Goal: Task Accomplishment & Management: Manage account settings

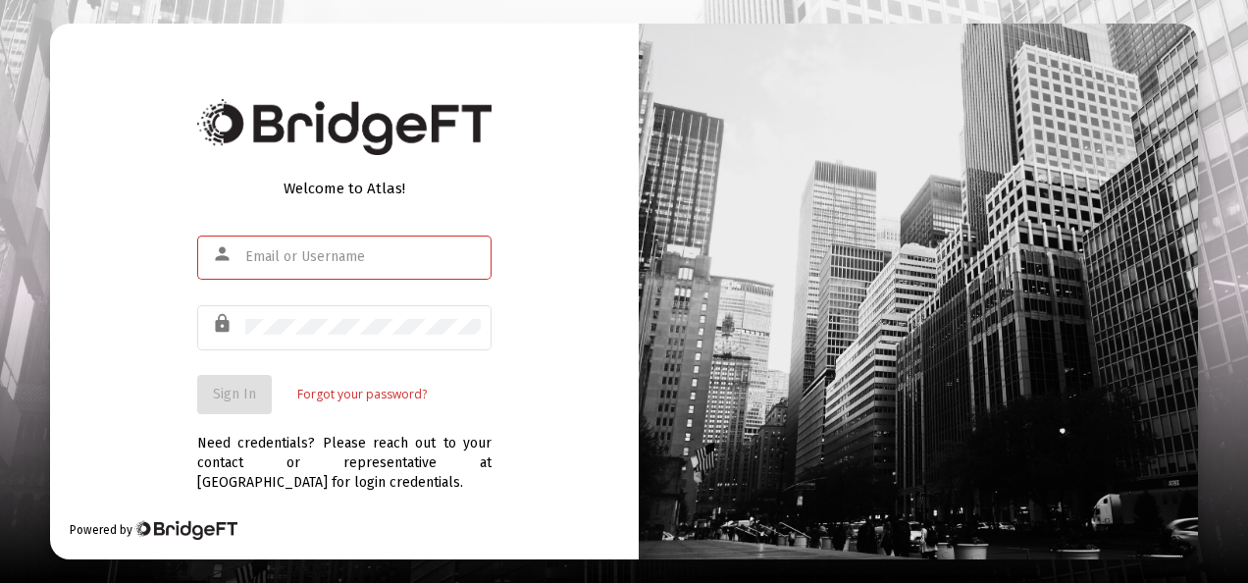
click at [367, 251] on input "text" at bounding box center [362, 257] width 235 height 16
type input "s"
type input "[EMAIL_ADDRESS][DOMAIN_NAME]"
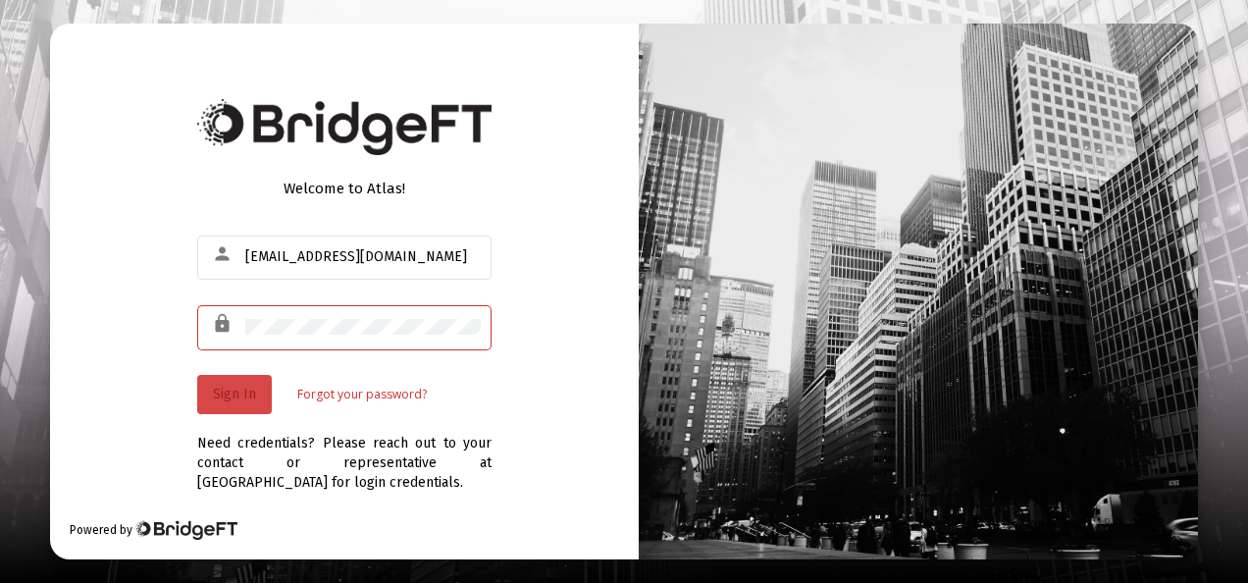
click at [230, 397] on span "Sign In" at bounding box center [234, 394] width 43 height 17
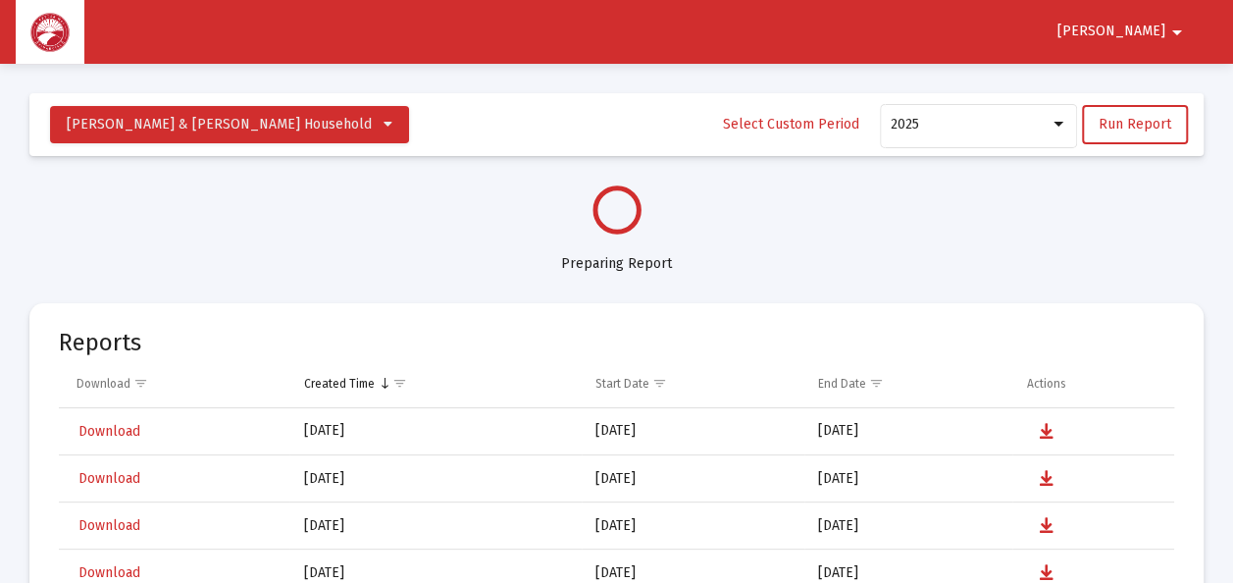
select select "View all"
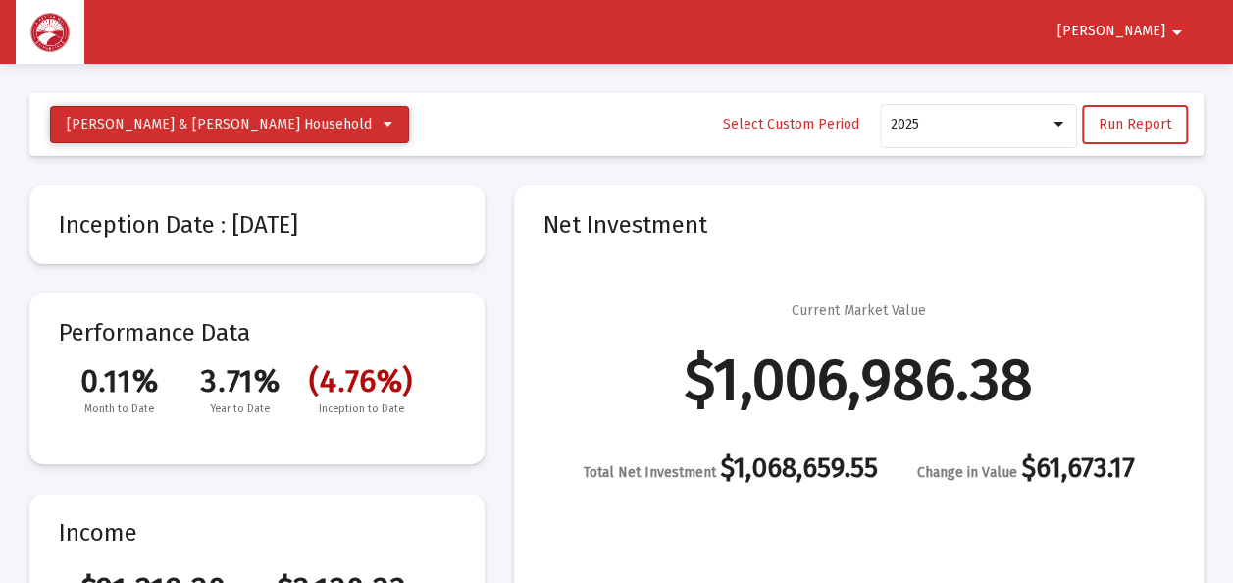
click at [384, 123] on icon at bounding box center [388, 125] width 9 height 14
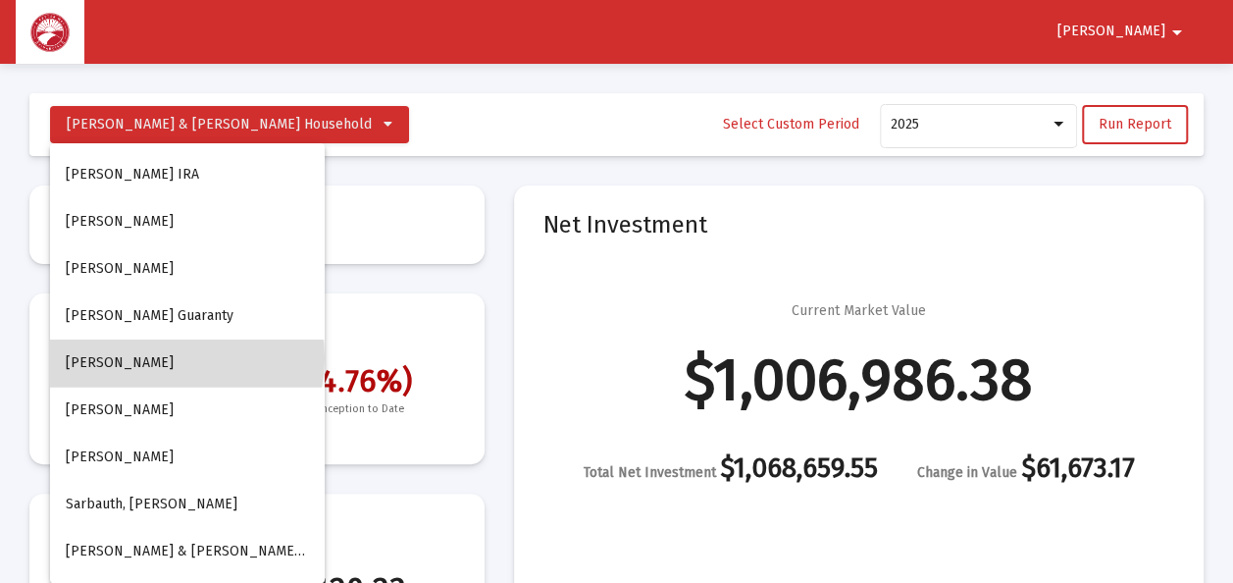
click at [179, 358] on button "Sarbaugh, Debra Lincoln" at bounding box center [187, 362] width 275 height 47
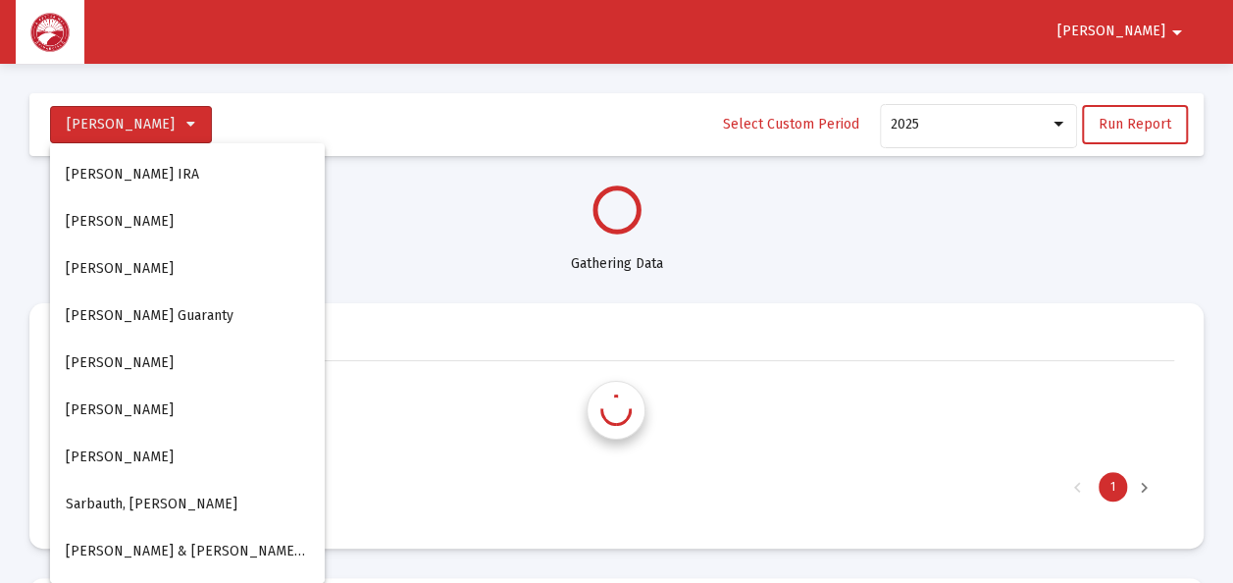
select select "View all"
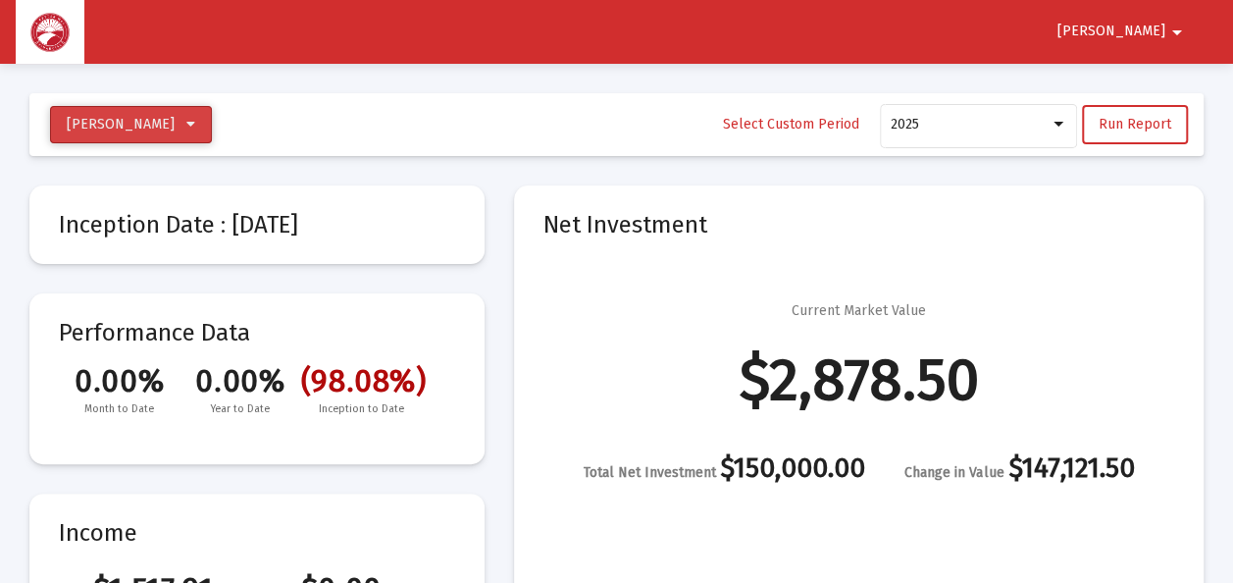
click at [195, 124] on icon at bounding box center [190, 125] width 9 height 14
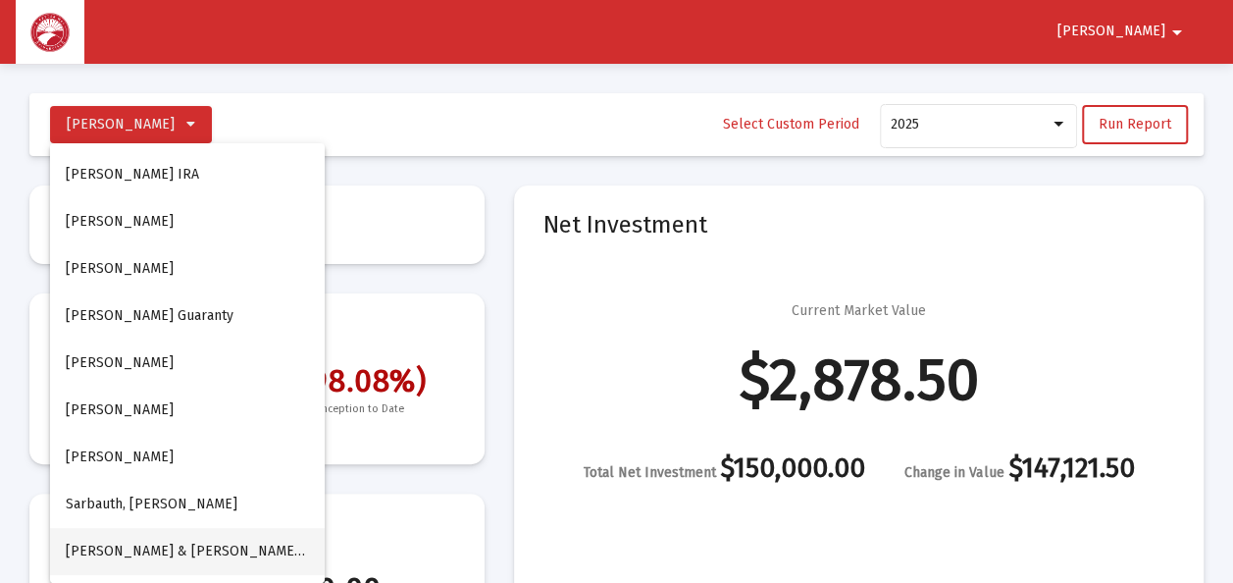
click at [225, 549] on span "Sarbaugh, Douglas & Debra Household" at bounding box center [218, 551] width 305 height 17
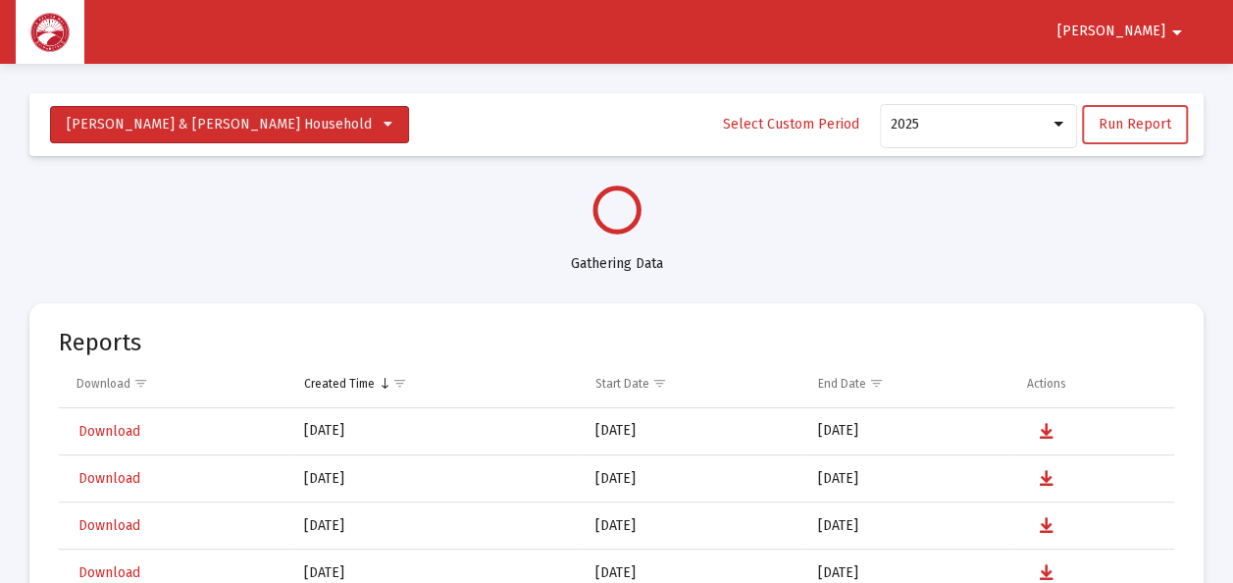
select select "View all"
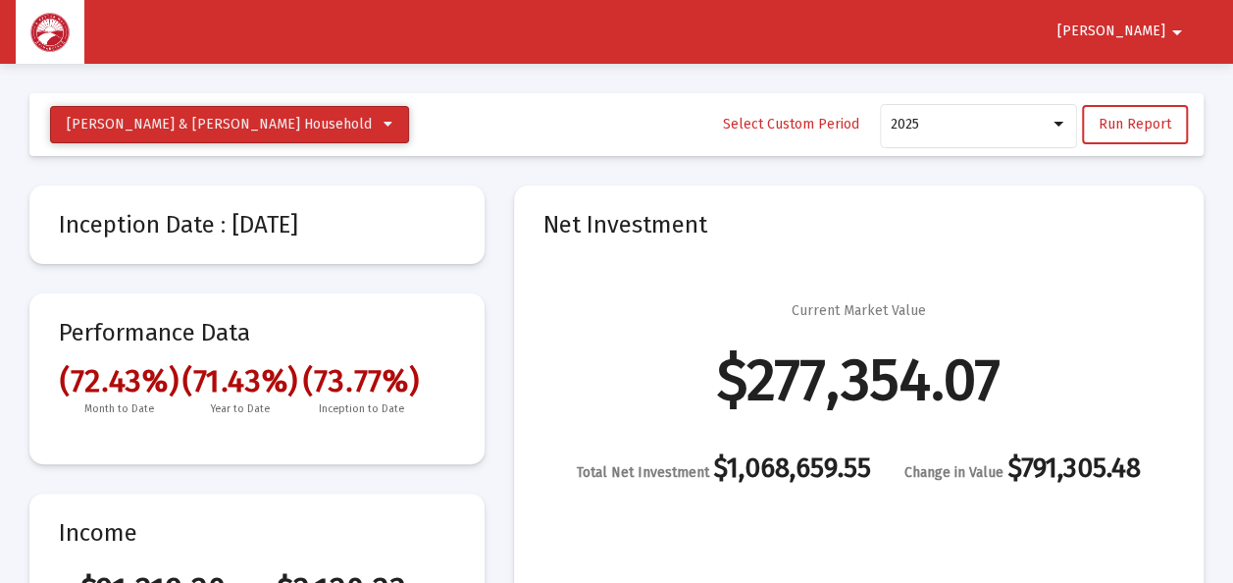
click at [384, 122] on icon at bounding box center [388, 125] width 9 height 14
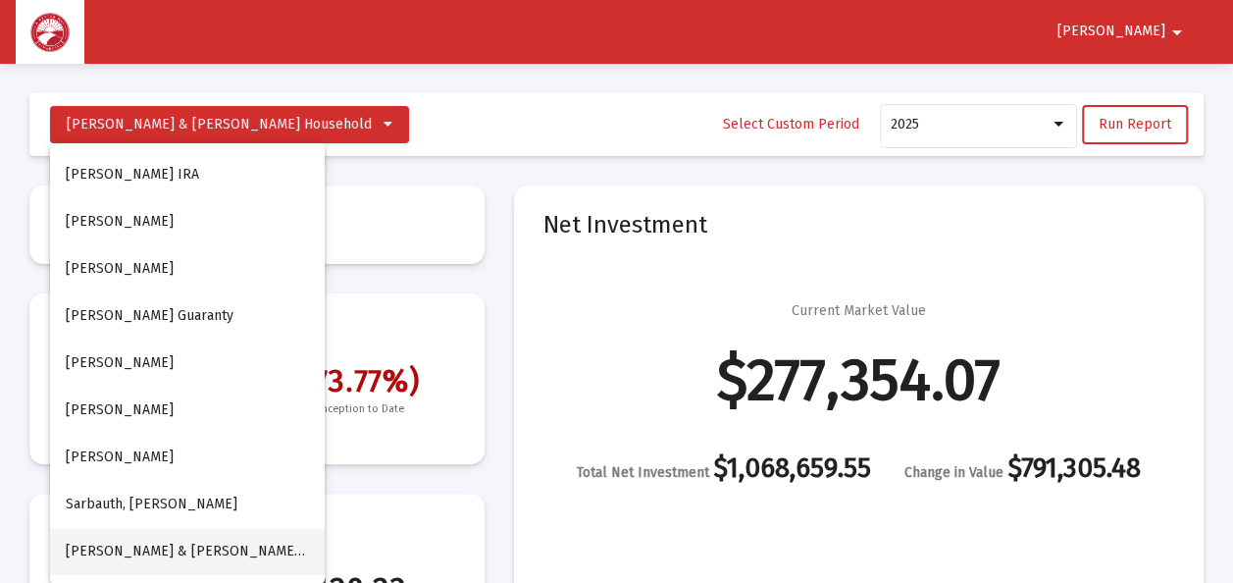
click at [240, 559] on span "Sarbaugh, Douglas & Debra Household" at bounding box center [218, 551] width 305 height 17
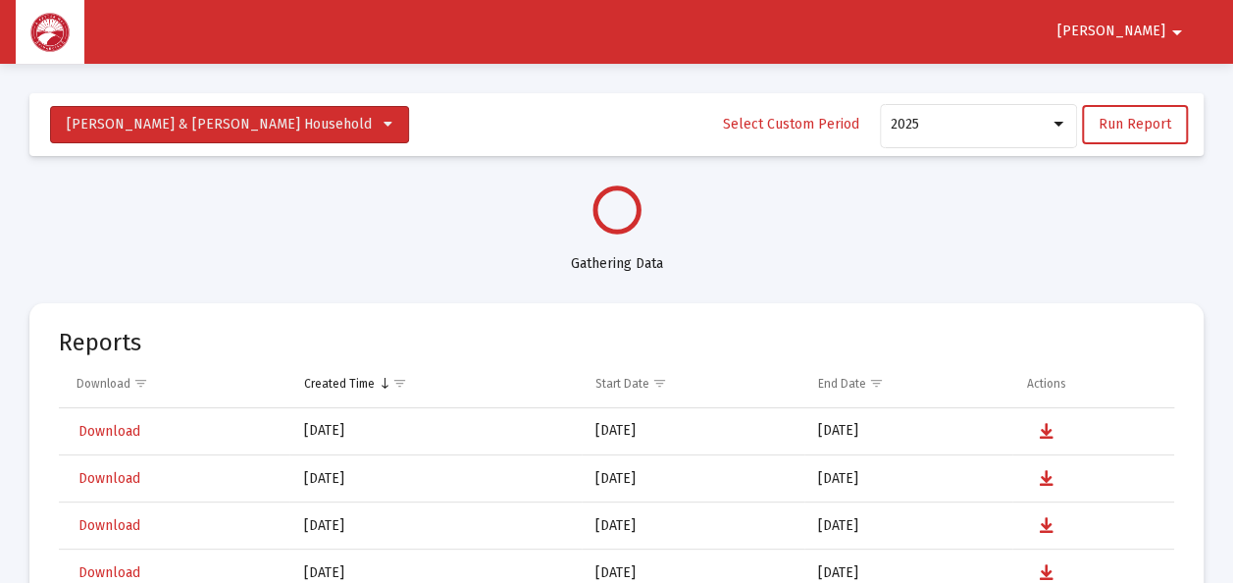
select select "View all"
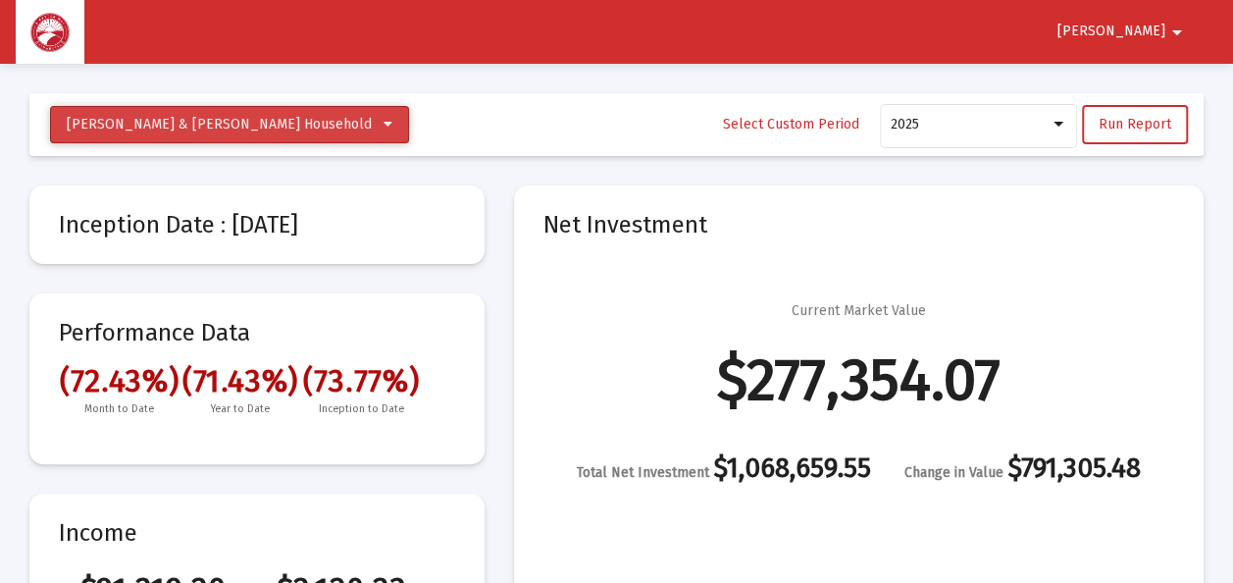
click at [384, 122] on icon at bounding box center [388, 125] width 9 height 14
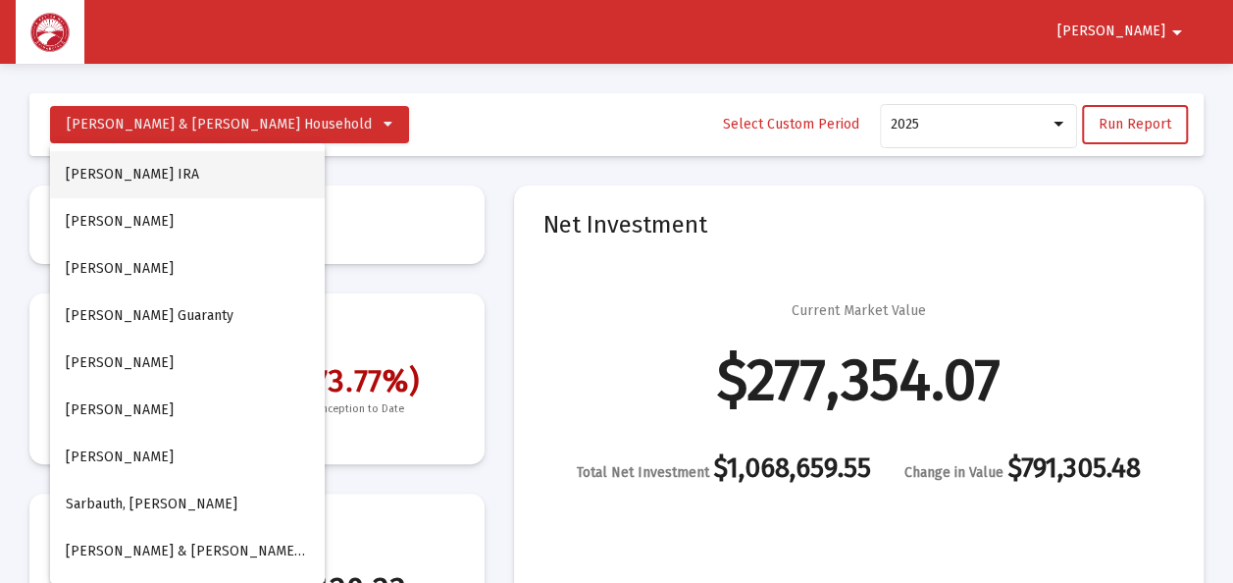
click at [226, 169] on button "Sarbaugh, Douglas Rollover IRA" at bounding box center [187, 174] width 275 height 47
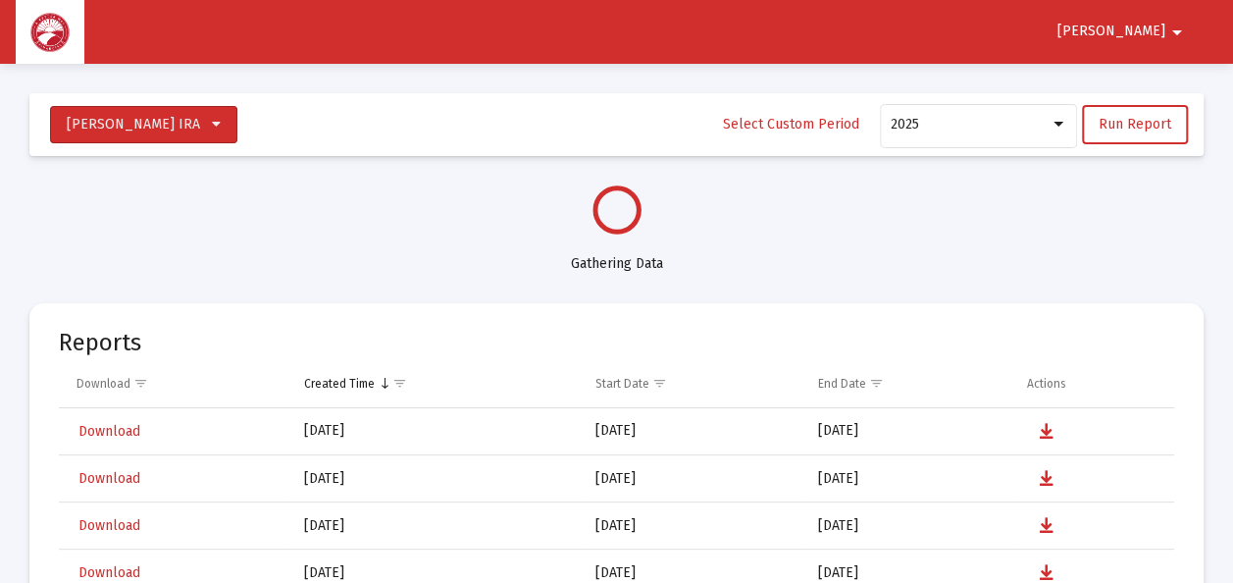
select select "View all"
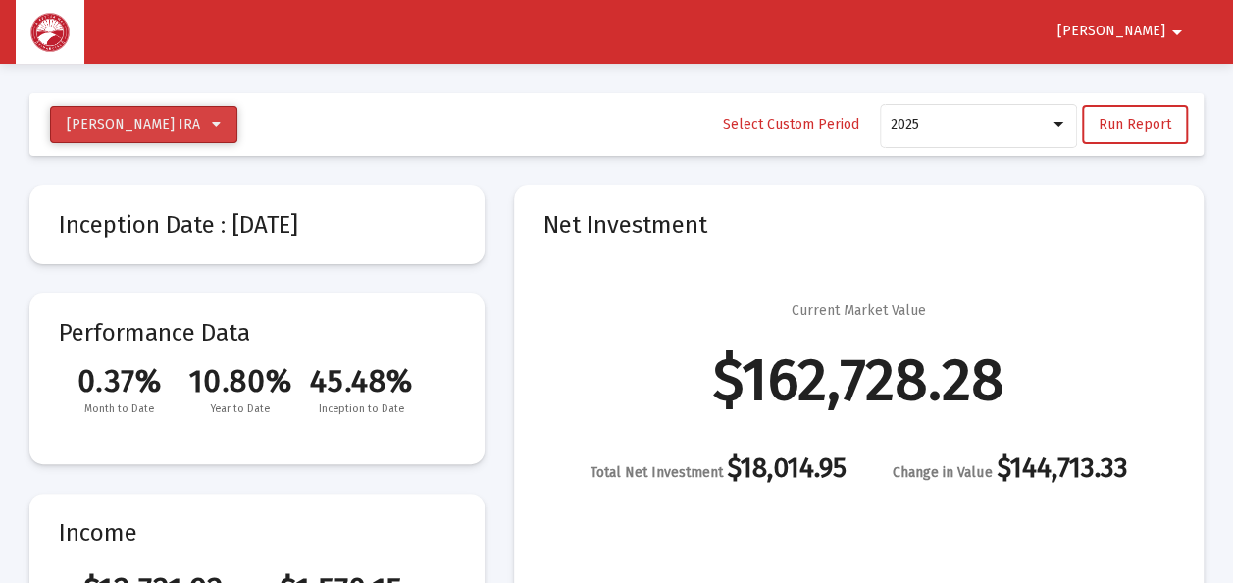
click at [221, 121] on icon at bounding box center [216, 125] width 9 height 14
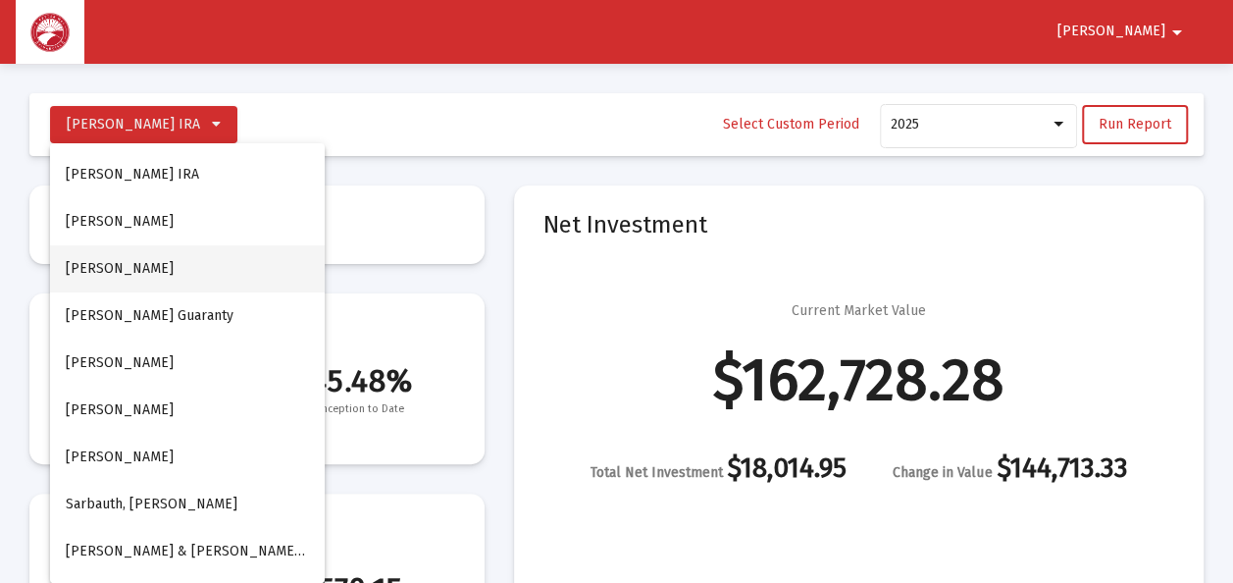
click at [204, 265] on button "Sarbaugh, Douglas Guaranty" at bounding box center [187, 268] width 275 height 47
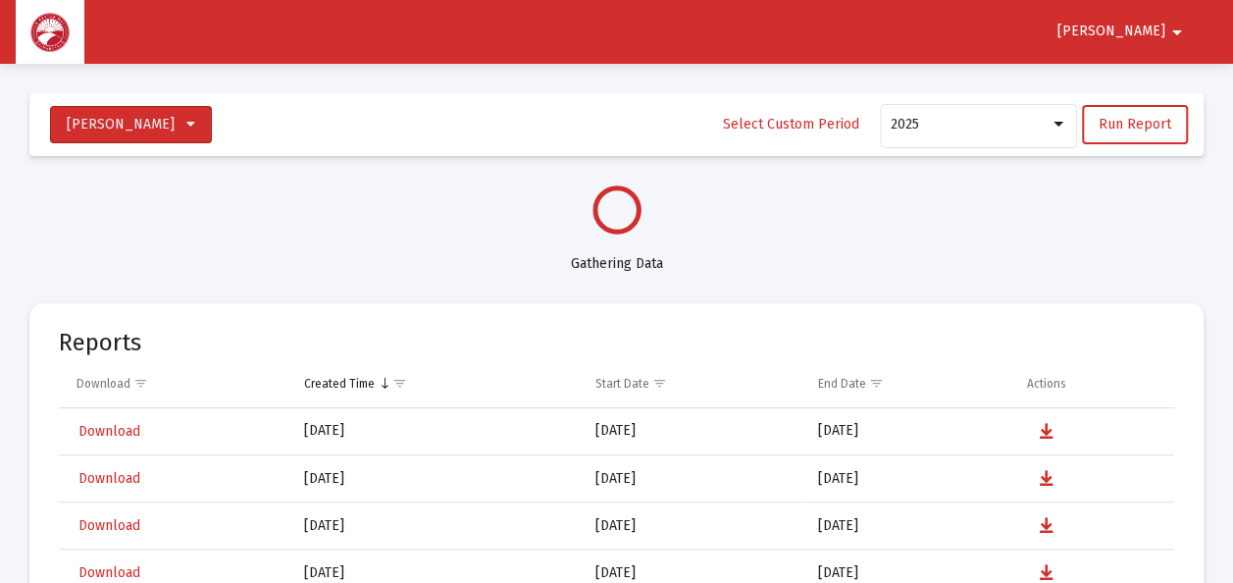
select select "View all"
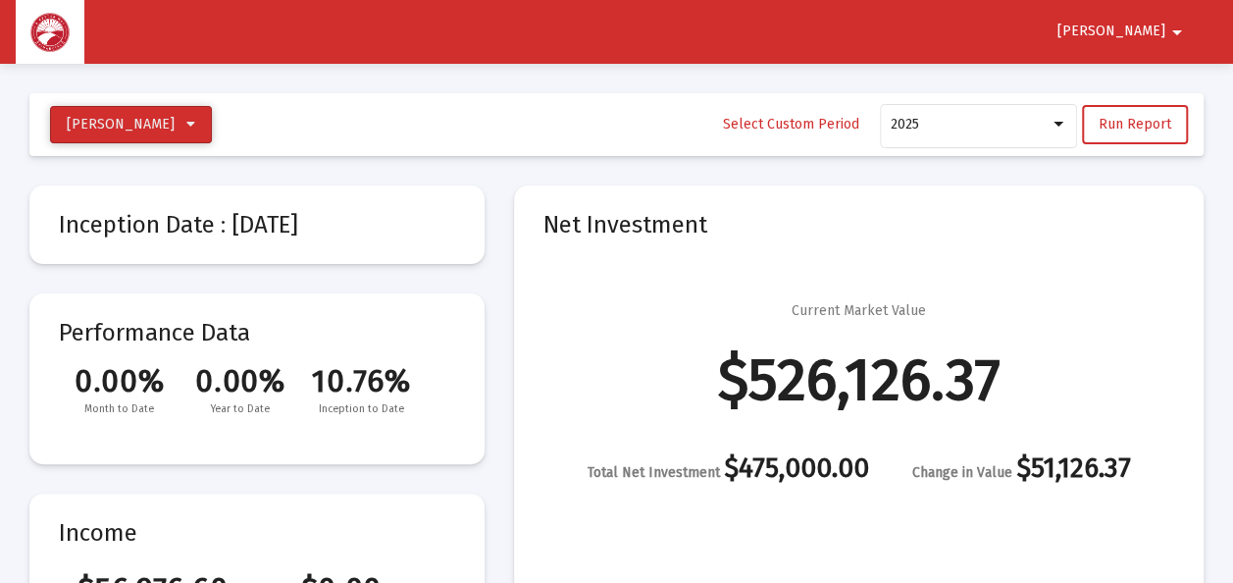
click at [195, 127] on icon at bounding box center [190, 125] width 9 height 14
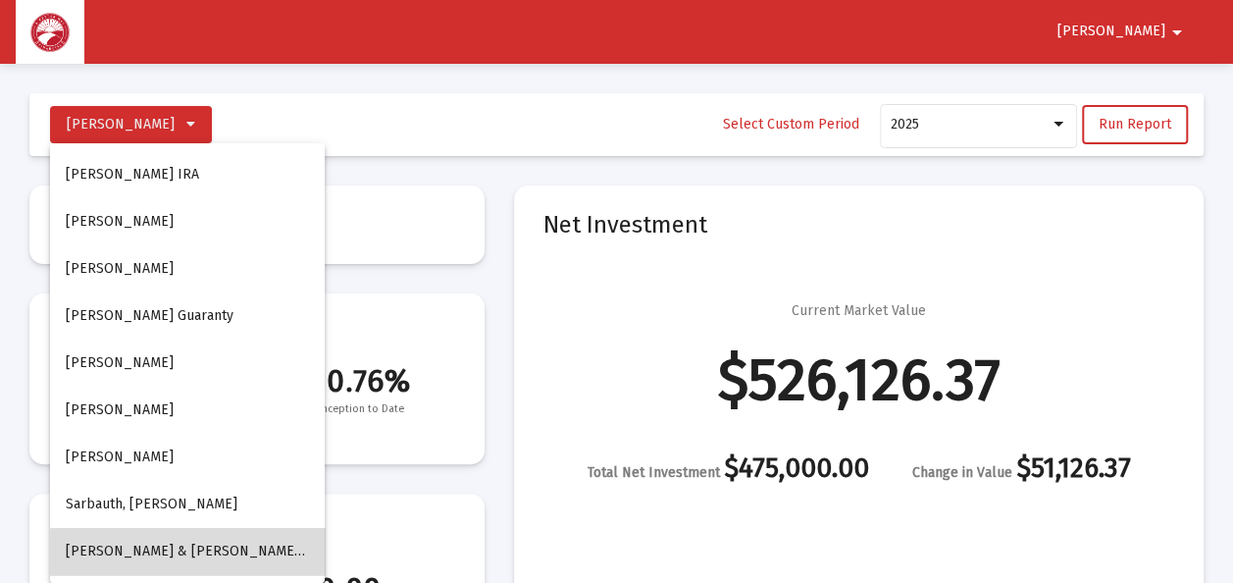
click at [192, 553] on span "Sarbaugh, Douglas & Debra Household" at bounding box center [218, 551] width 305 height 17
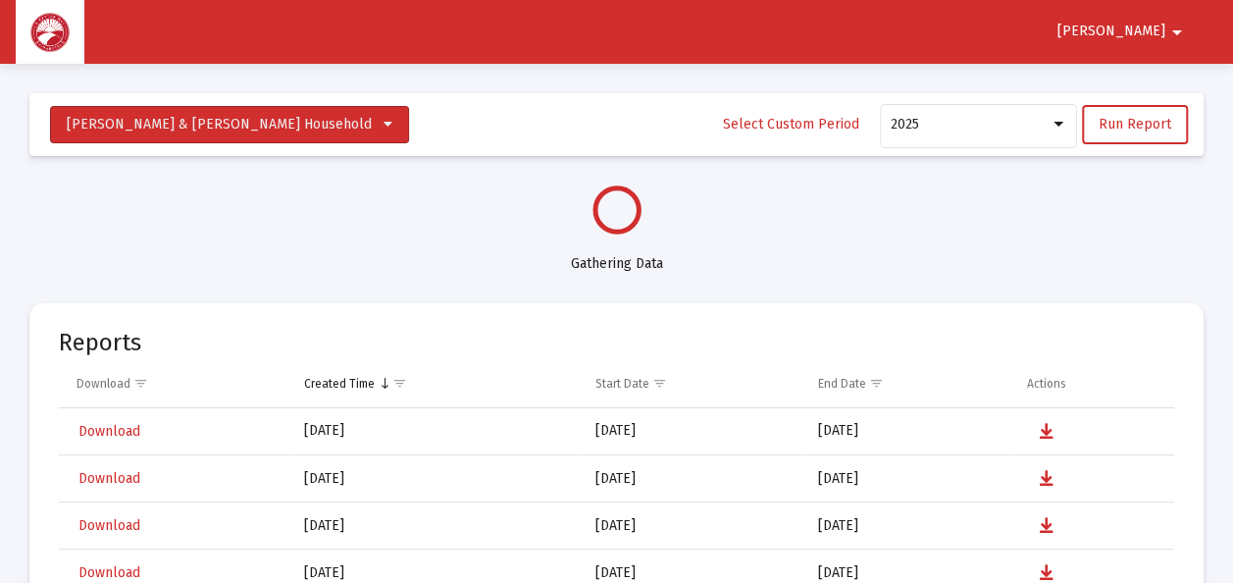
select select "View all"
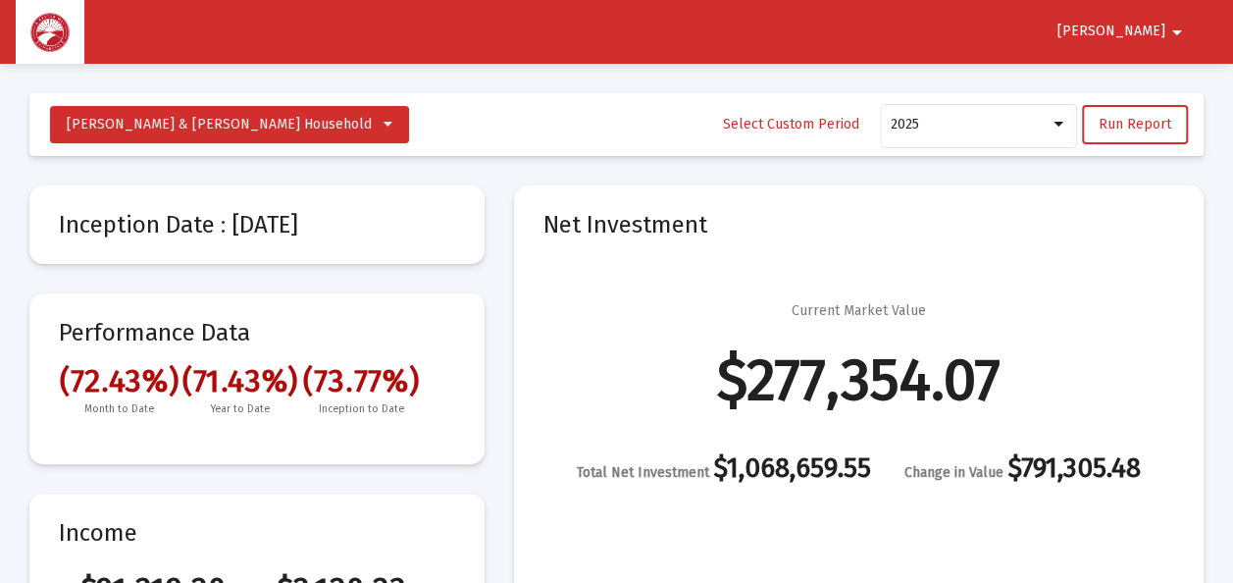
click at [1148, 36] on span "Douglas" at bounding box center [1112, 32] width 108 height 17
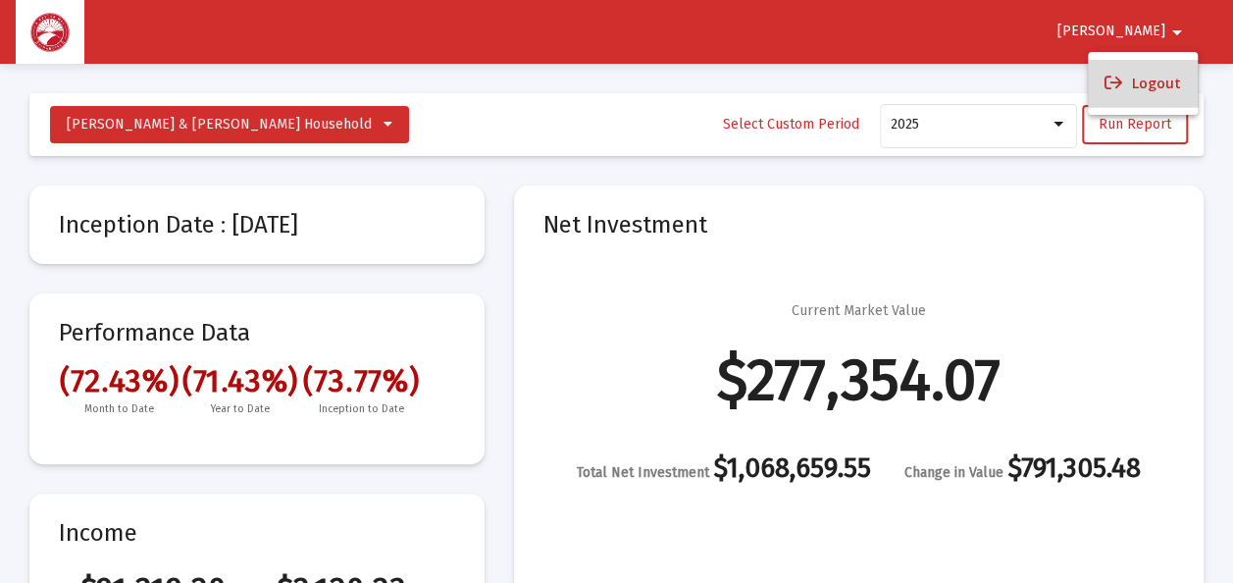
click at [1144, 84] on button "Logout" at bounding box center [1143, 83] width 110 height 47
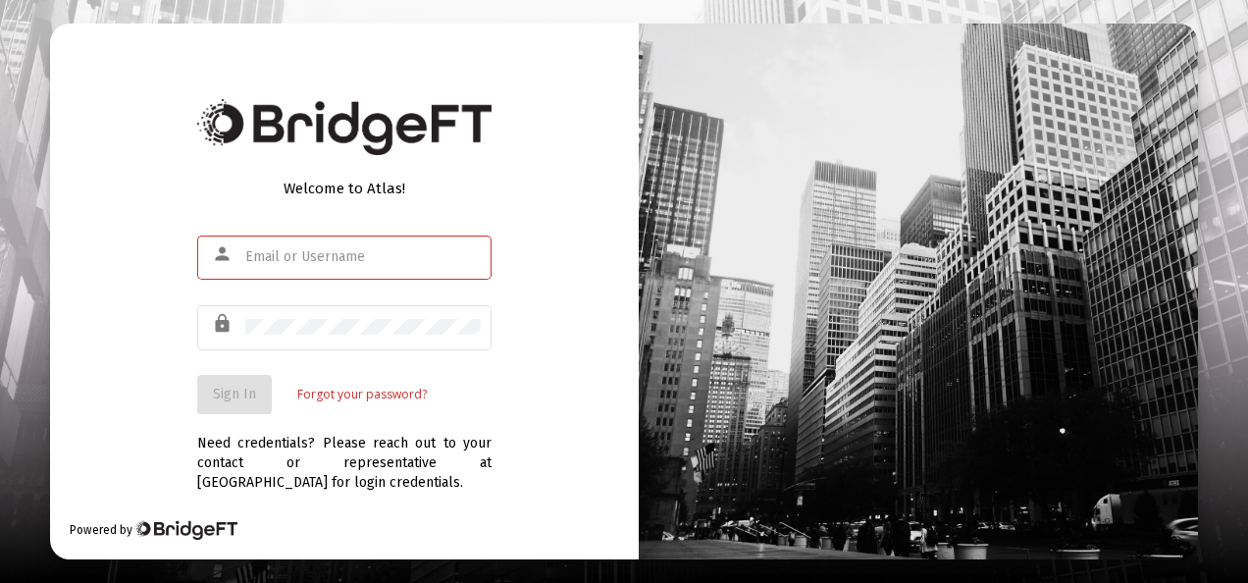
click at [345, 261] on input "text" at bounding box center [362, 257] width 235 height 16
type input "[EMAIL_ADDRESS][DOMAIN_NAME]"
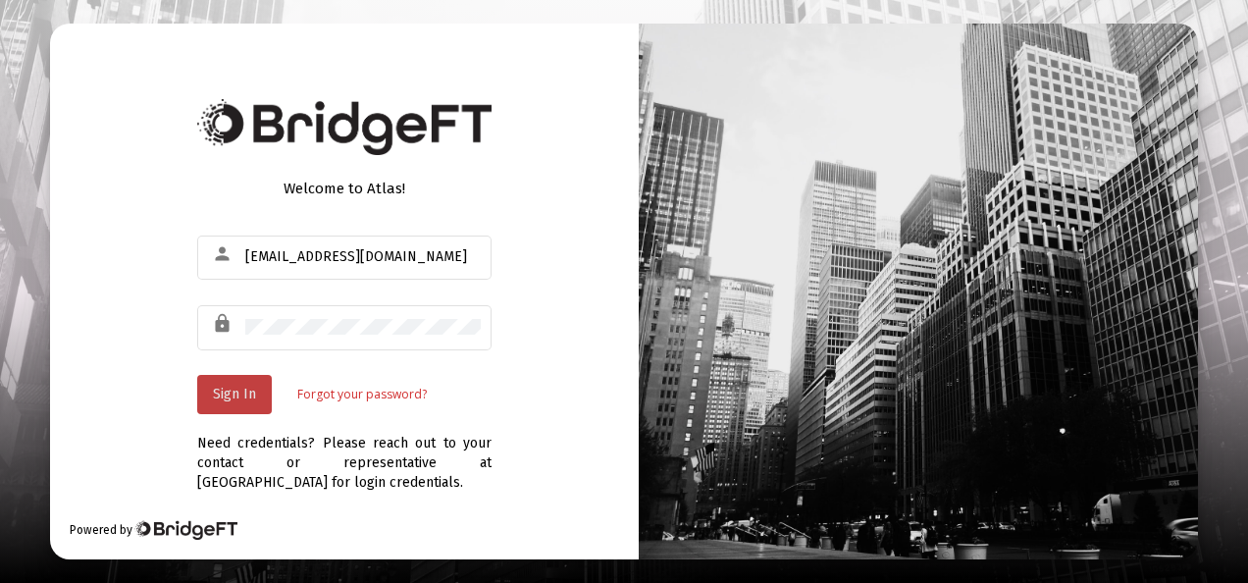
click at [247, 384] on button "Sign In" at bounding box center [234, 394] width 75 height 39
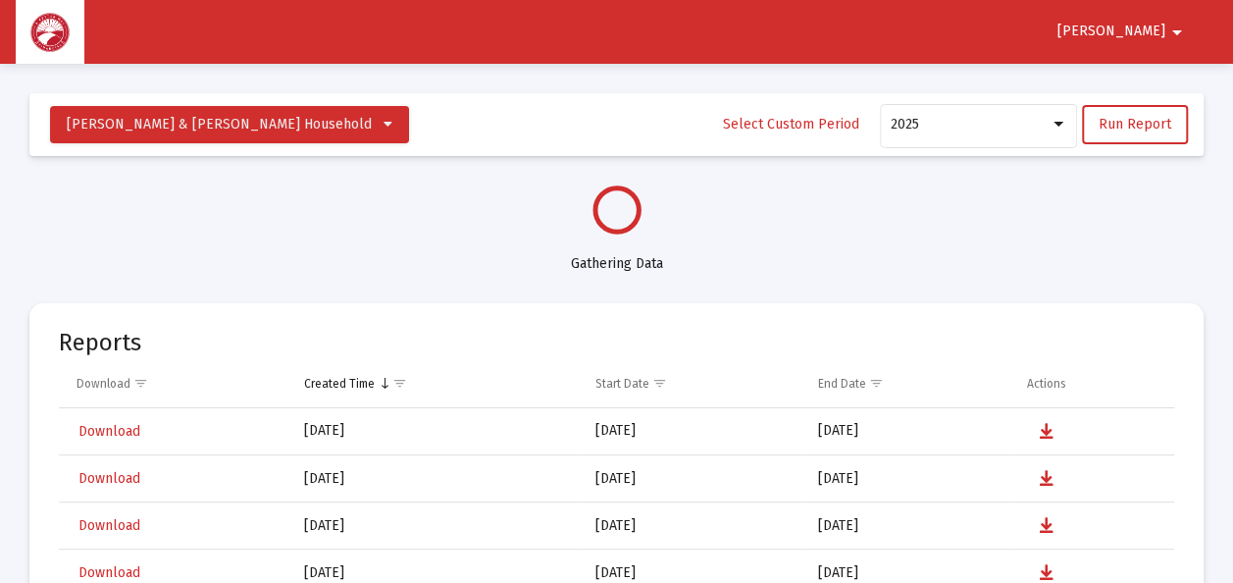
select select "View all"
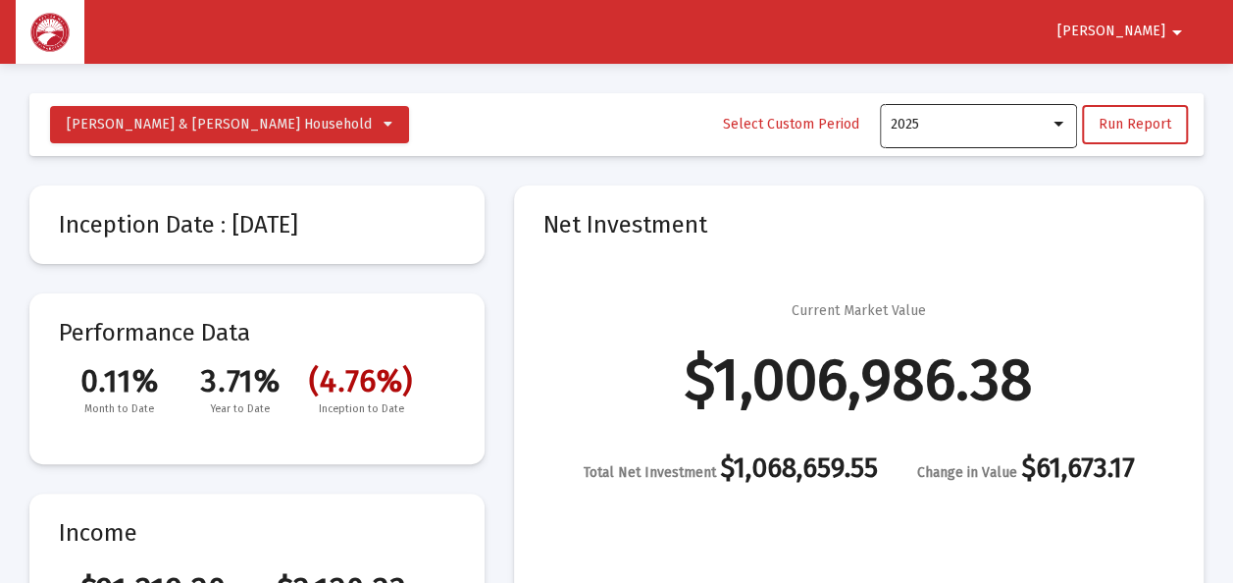
click at [1063, 118] on div at bounding box center [1059, 125] width 18 height 16
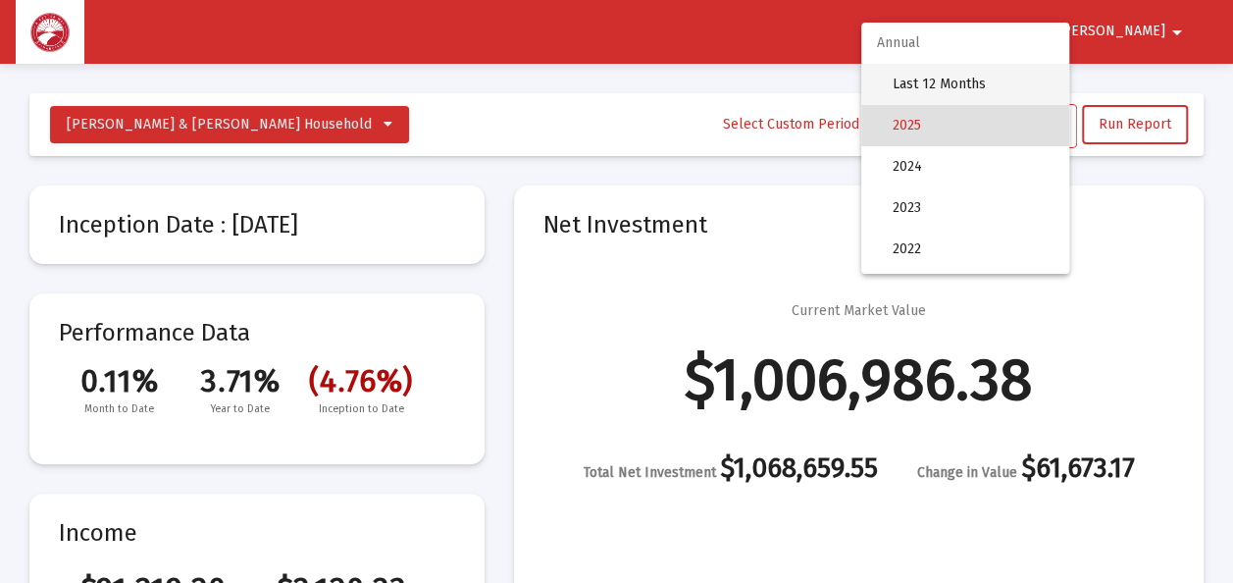
click at [939, 82] on span "Last 12 Months" at bounding box center [973, 84] width 161 height 41
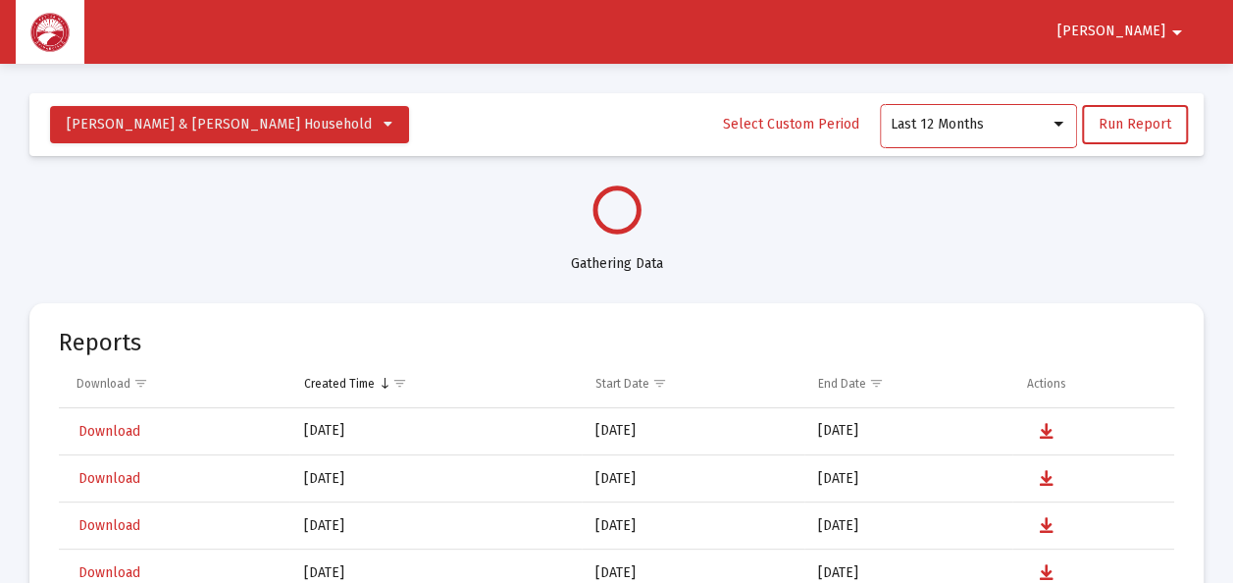
select select "View all"
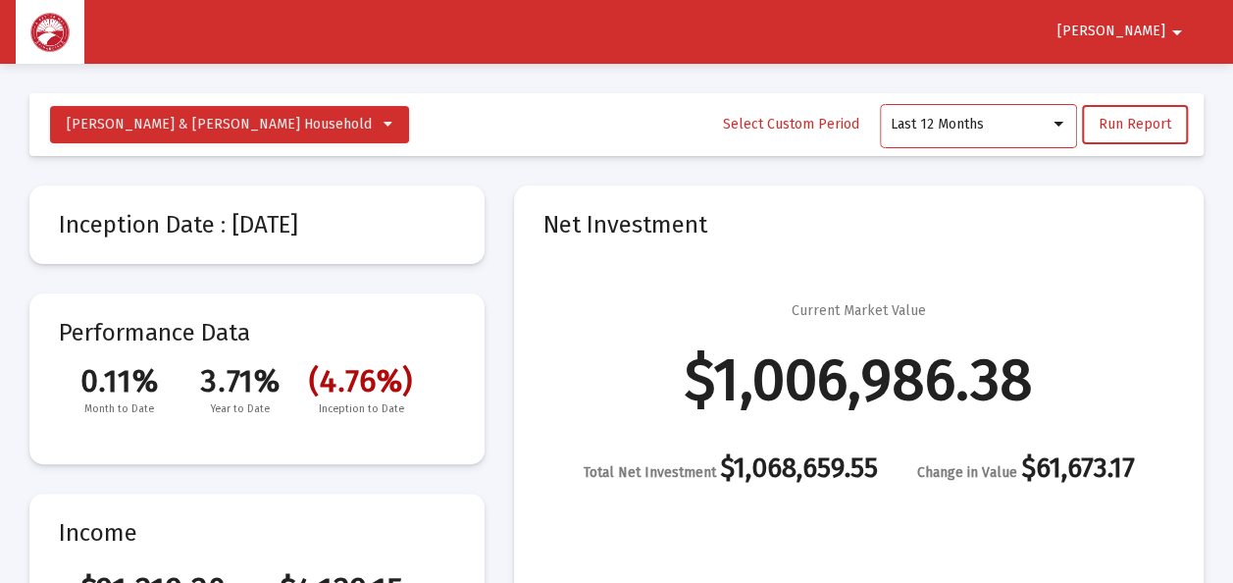
click at [1062, 126] on div at bounding box center [1059, 124] width 10 height 5
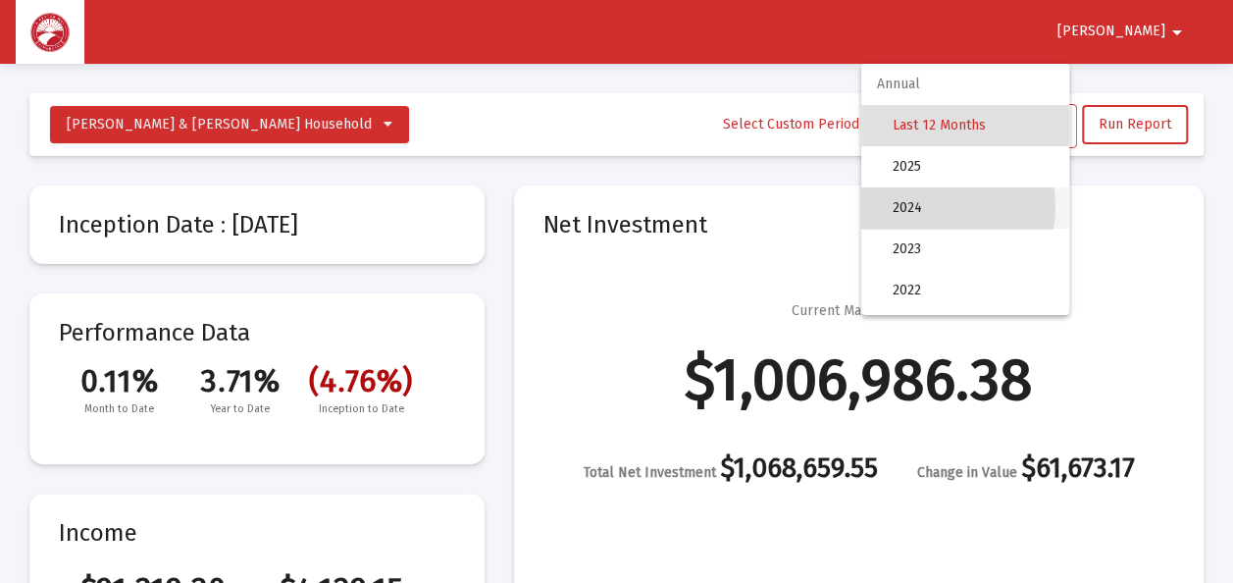
click at [928, 206] on span "2024" at bounding box center [973, 207] width 161 height 41
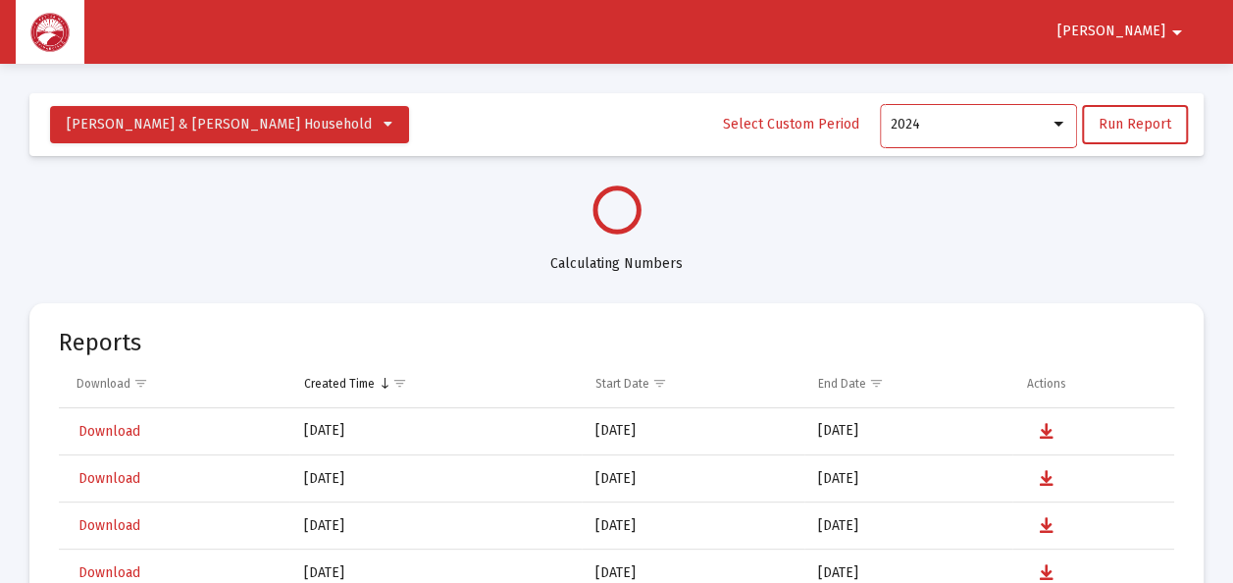
select select "View 1 year"
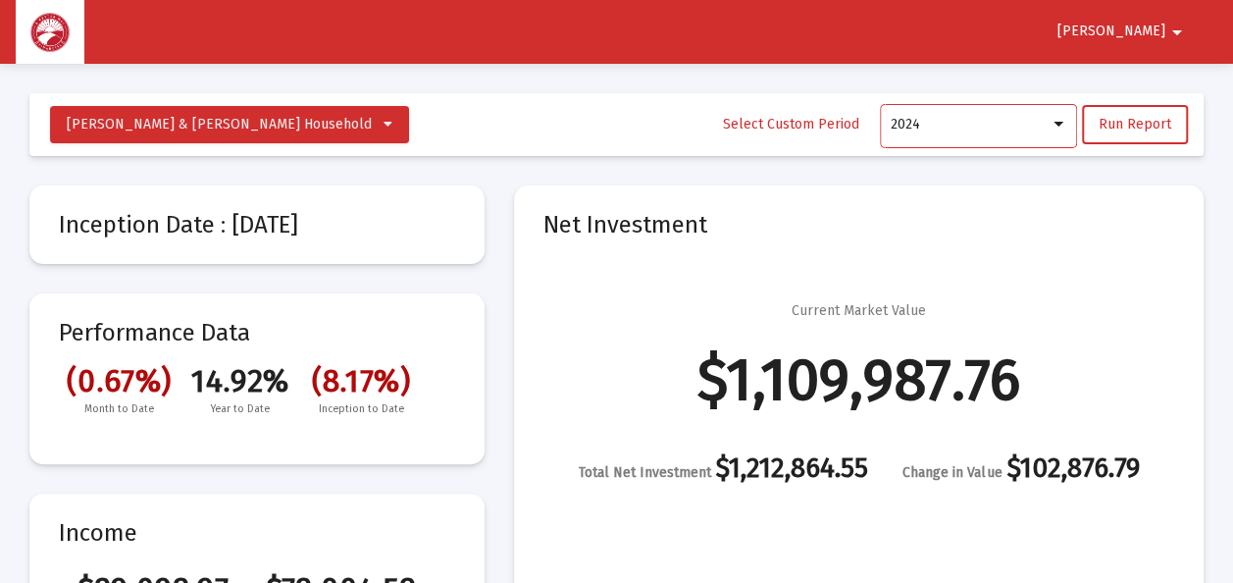
click at [1167, 30] on mat-icon "arrow_drop_down" at bounding box center [1178, 32] width 24 height 39
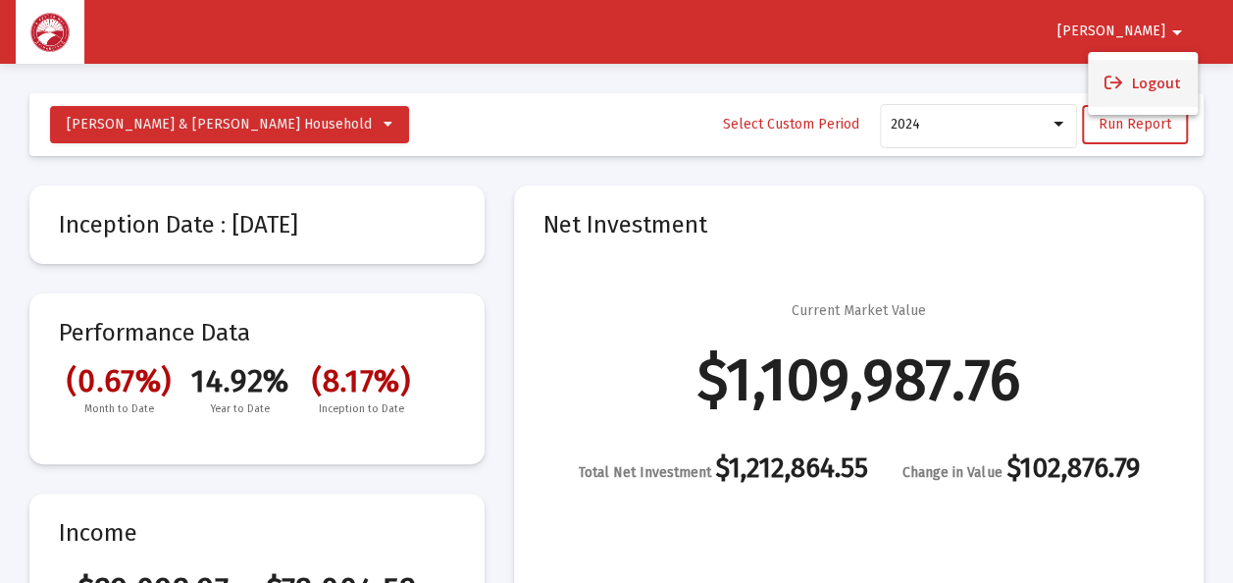
click at [1142, 92] on button "Logout" at bounding box center [1143, 83] width 110 height 47
